Goal: Navigation & Orientation: Go to known website

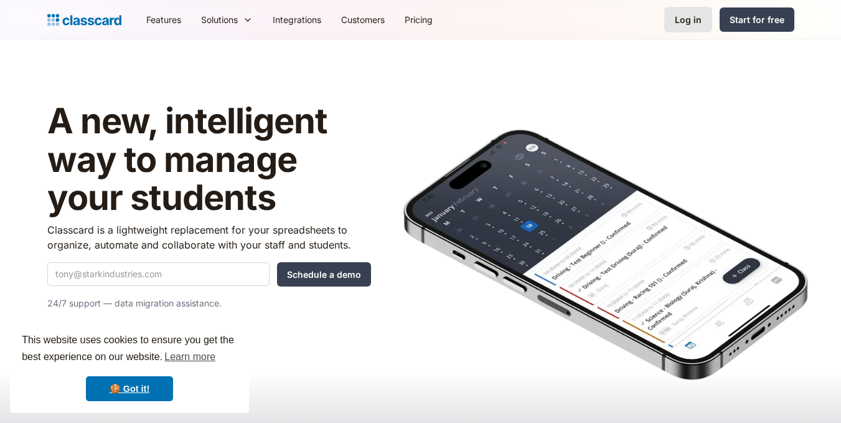
click at [689, 22] on div "Log in" at bounding box center [688, 19] width 27 height 13
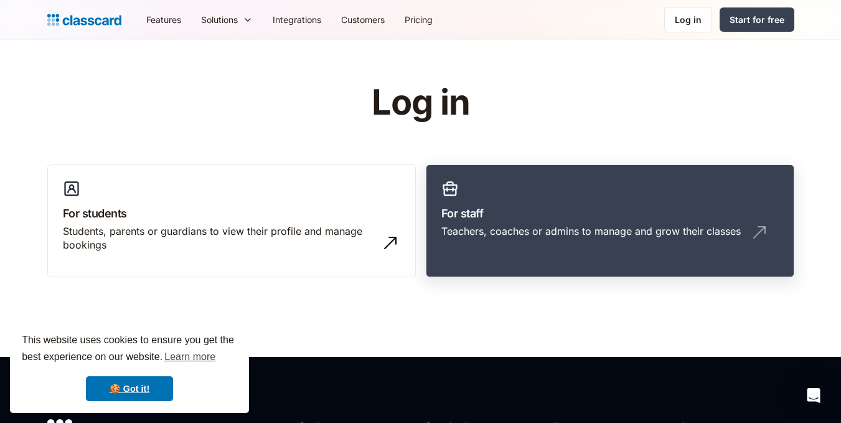
click at [578, 197] on link "For staff Teachers, coaches or admins to manage and grow their classes" at bounding box center [610, 220] width 368 height 113
